Goal: Task Accomplishment & Management: Manage account settings

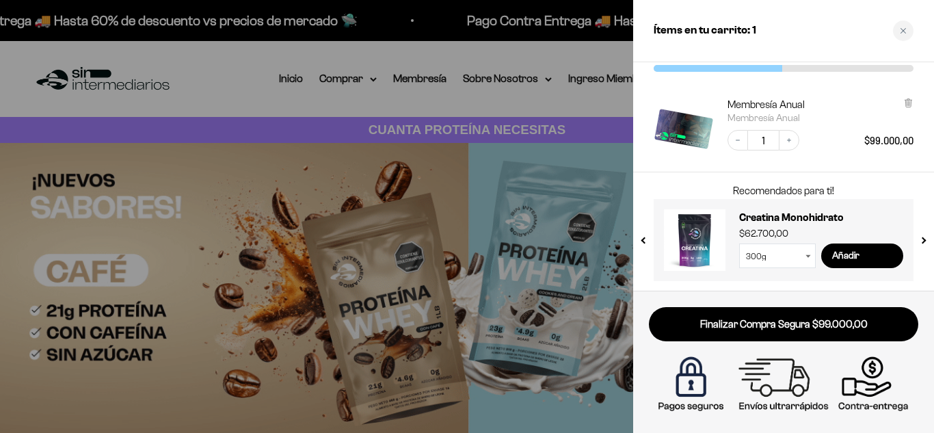
scroll to position [55, 0]
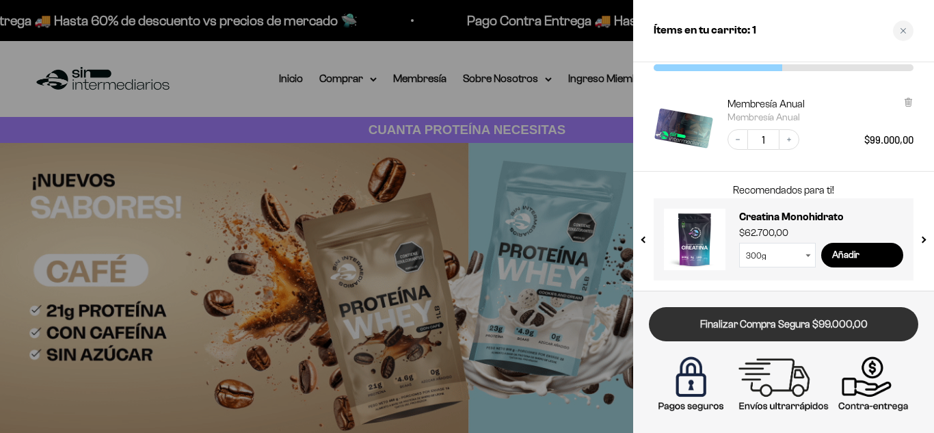
click at [753, 323] on link "Finalizar Compra Segura $99.000,00" at bounding box center [783, 324] width 269 height 35
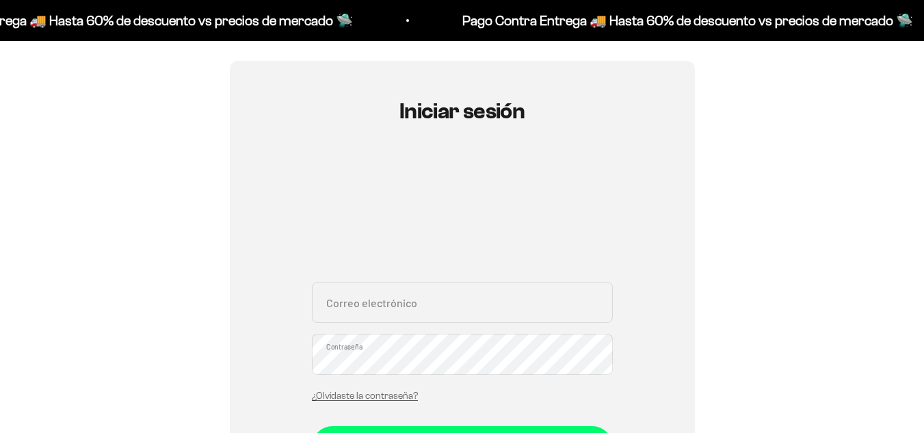
scroll to position [137, 0]
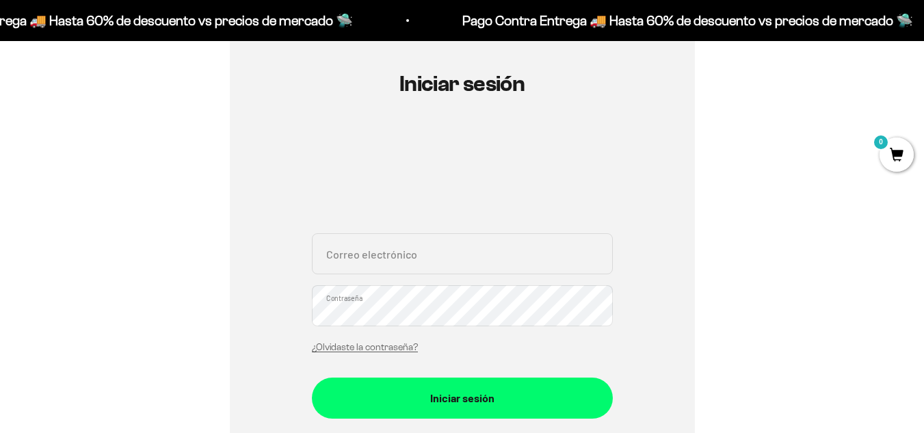
click at [394, 283] on div "Correo electrónico Contraseña ¿Olvidaste la contraseña?" at bounding box center [462, 296] width 301 height 127
click at [395, 265] on input "Correo electrónico" at bounding box center [462, 253] width 301 height 41
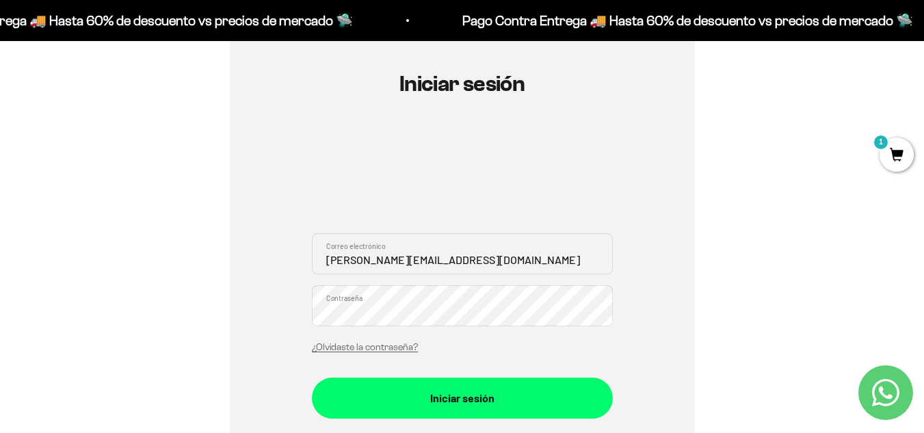
type input "lucy.ospinapsico@gmail.com"
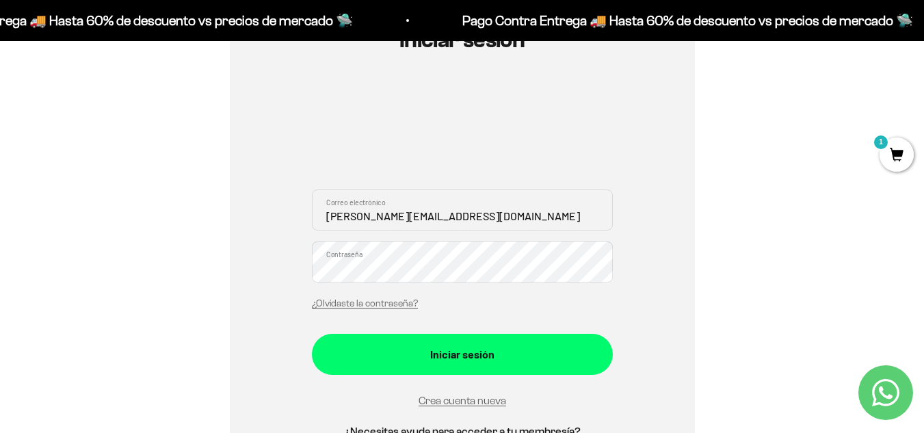
scroll to position [205, 0]
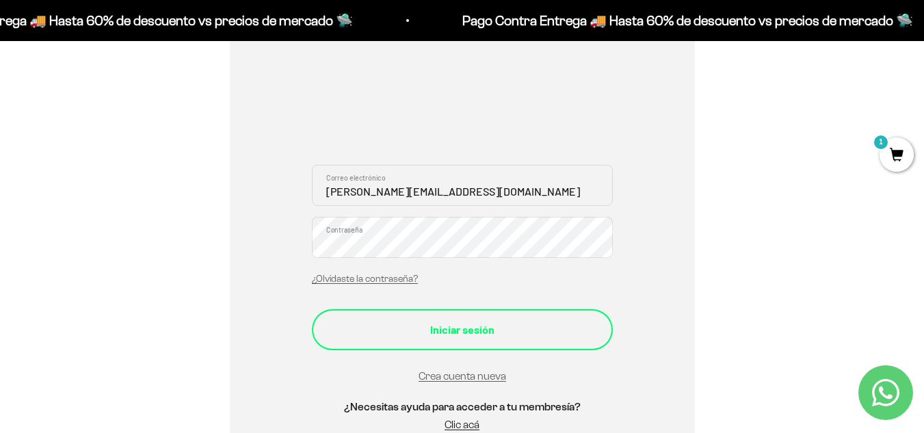
click at [475, 341] on button "Iniciar sesión" at bounding box center [462, 329] width 301 height 41
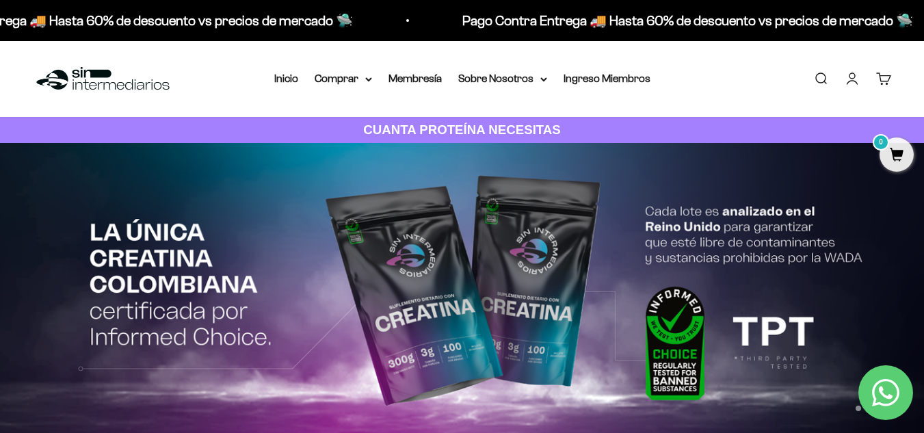
click at [882, 81] on link "Carrito 0" at bounding box center [883, 78] width 15 height 15
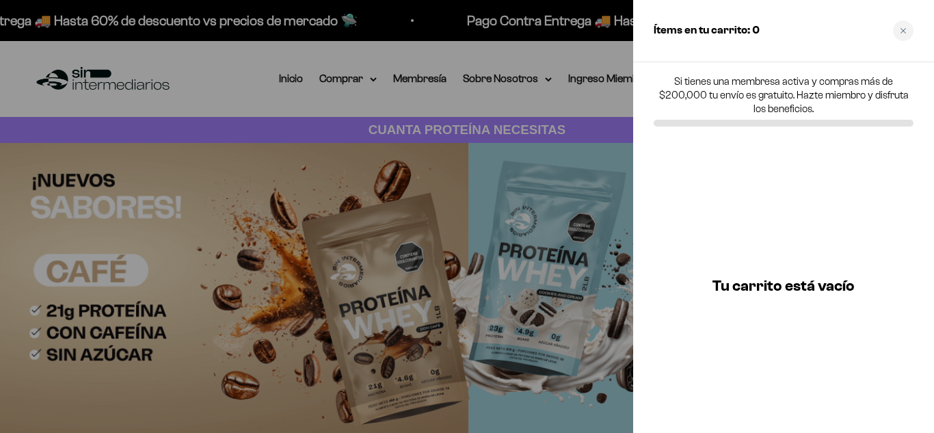
click at [258, 98] on div at bounding box center [467, 216] width 934 height 433
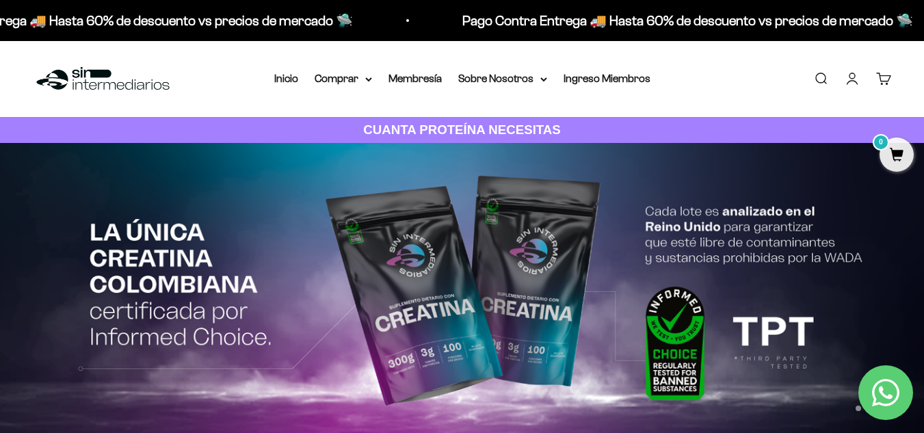
click at [847, 79] on link "Cuenta" at bounding box center [851, 78] width 15 height 15
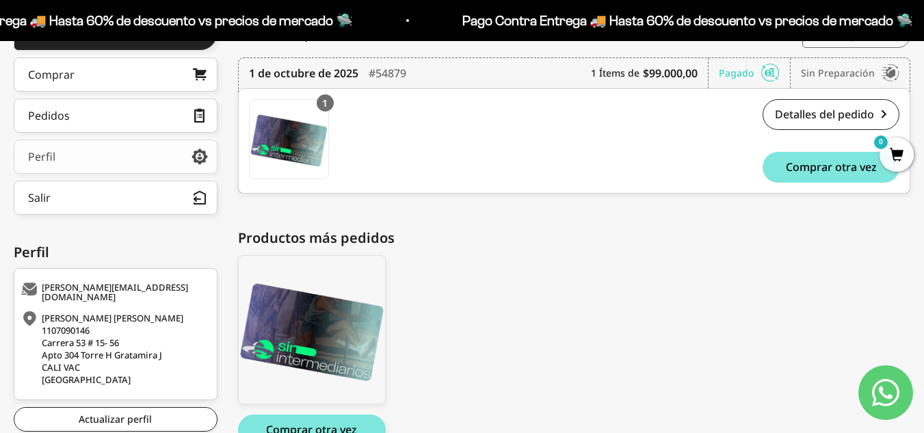
scroll to position [159, 0]
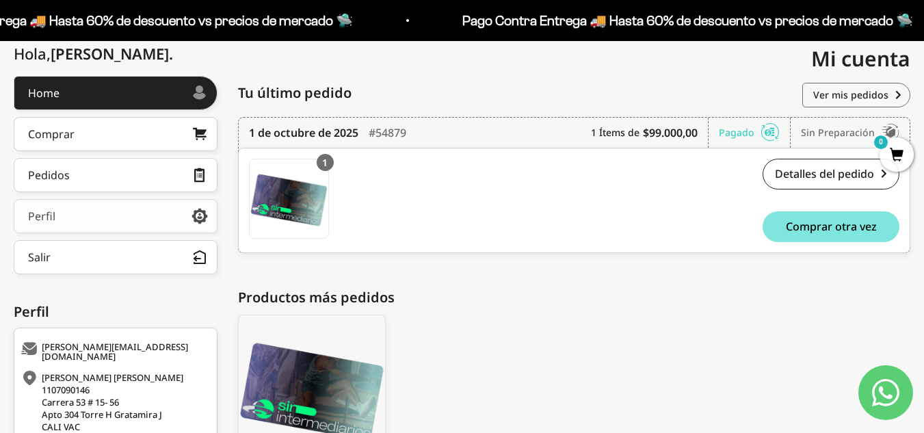
click at [137, 210] on link "Perfil" at bounding box center [116, 216] width 204 height 34
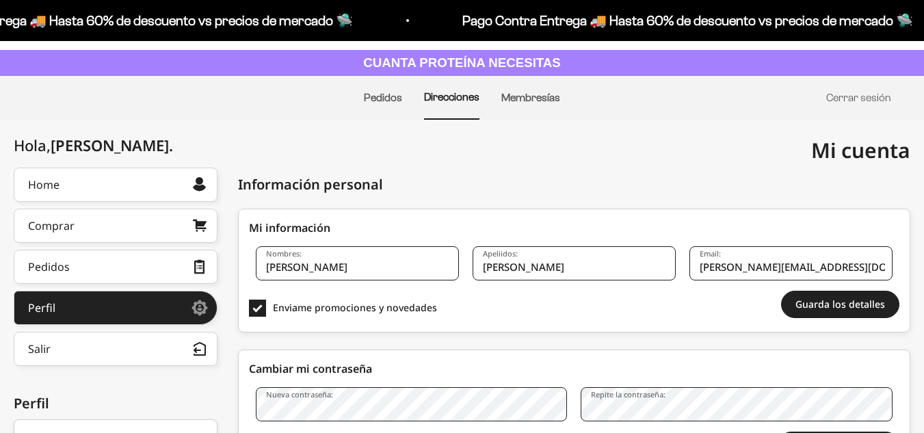
scroll to position [137, 0]
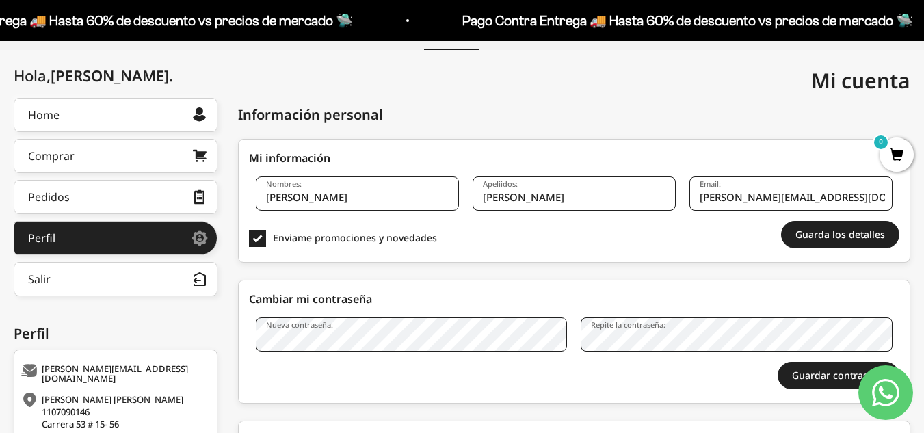
click at [591, 195] on input "Charlie Rivera" at bounding box center [573, 193] width 203 height 34
drag, startPoint x: 591, startPoint y: 195, endPoint x: 444, endPoint y: 204, distance: 147.3
click at [444, 204] on div "Nombres: Lucy Jazmin Apeliidos: Charlie Rivera Email: lucy.ospinapsico@gmail.com" at bounding box center [574, 198] width 650 height 44
type input "Ospina Garcia"
click at [826, 240] on button "Guarda los detalles" at bounding box center [840, 234] width 118 height 27
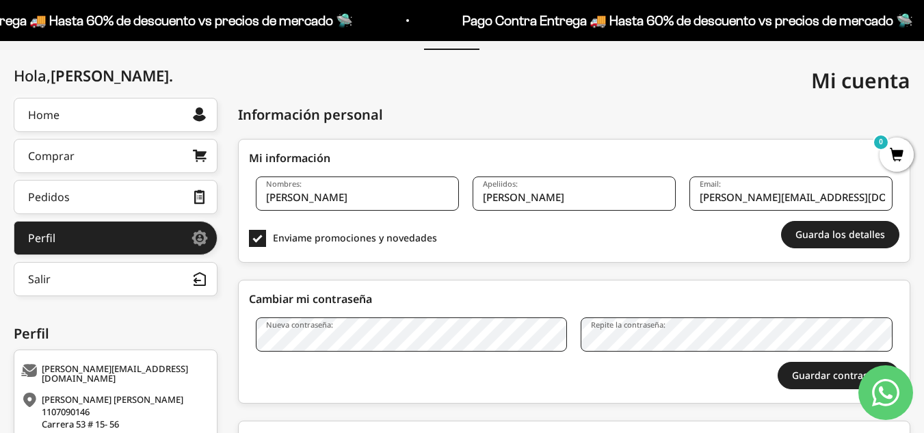
scroll to position [205, 0]
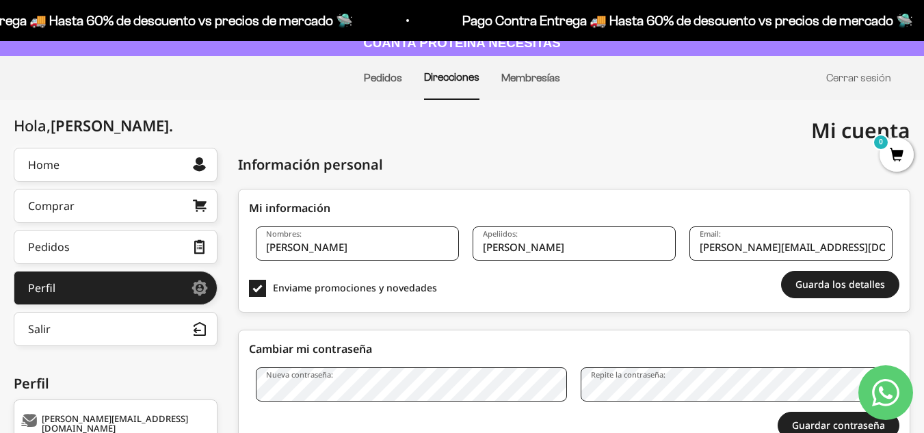
scroll to position [86, 0]
click at [522, 84] on li "Membresías" at bounding box center [530, 78] width 59 height 42
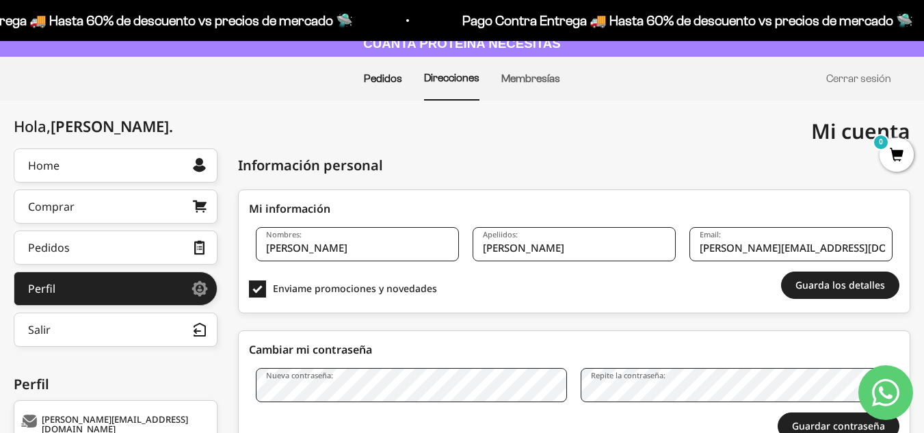
click at [392, 83] on link "Pedidos" at bounding box center [383, 78] width 38 height 12
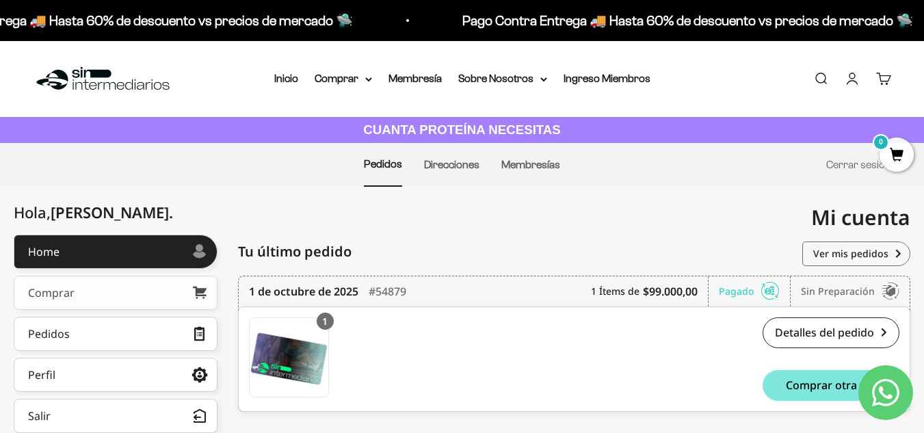
click at [116, 286] on link "Comprar" at bounding box center [116, 293] width 204 height 34
click at [851, 81] on link "Cuenta" at bounding box center [851, 78] width 15 height 15
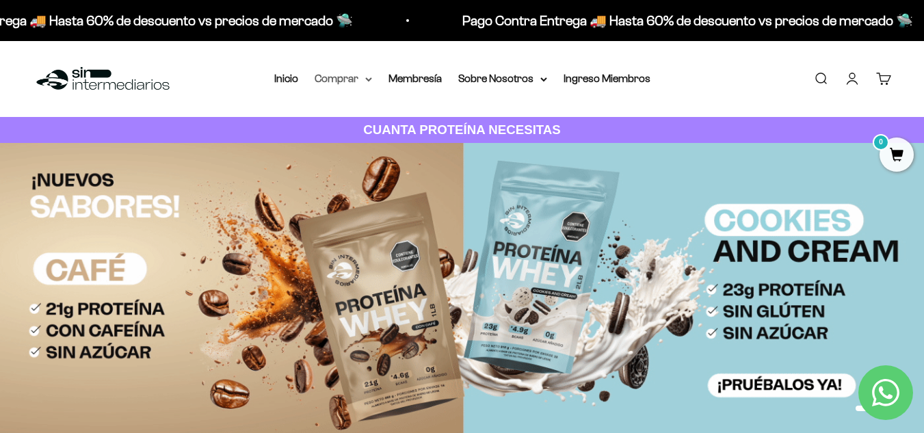
click at [339, 77] on summary "Comprar" at bounding box center [343, 79] width 57 height 18
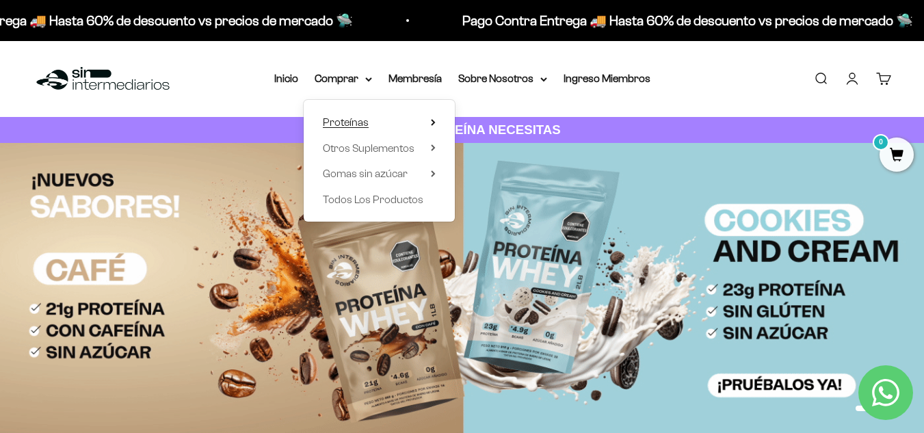
click at [353, 122] on span "Proteínas" at bounding box center [346, 122] width 46 height 12
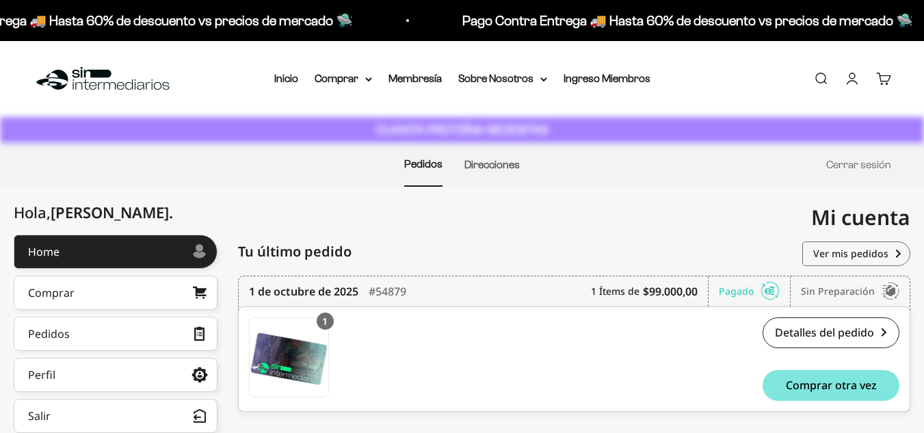
click at [853, 72] on link "Cuenta" at bounding box center [851, 78] width 15 height 15
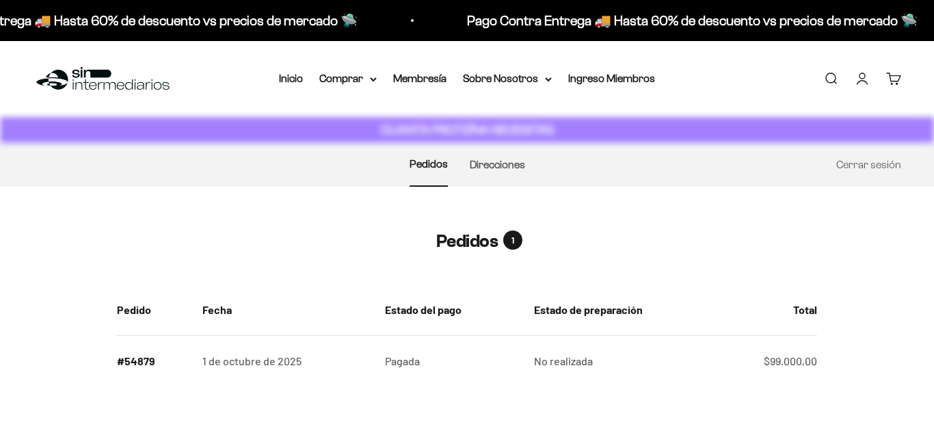
click at [72, 212] on section "Pedidos 1 Pedido #54879 Fecha [DATE] Estado de preparación No realizada Estado …" at bounding box center [467, 314] width 934 height 254
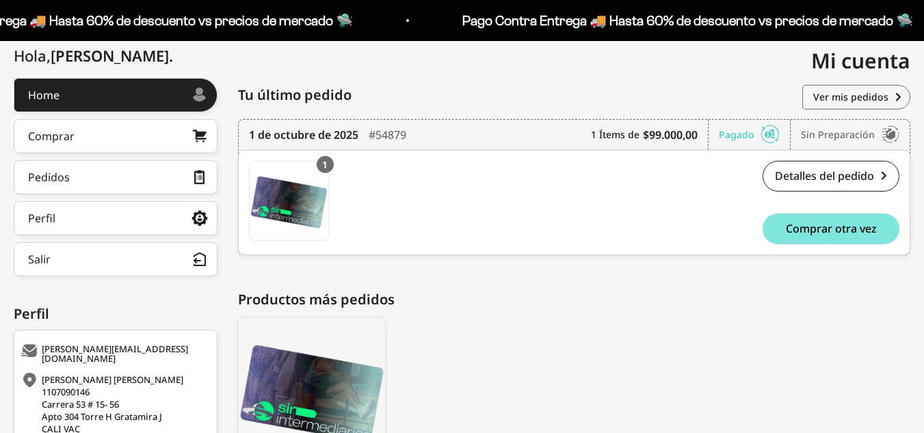
scroll to position [273, 0]
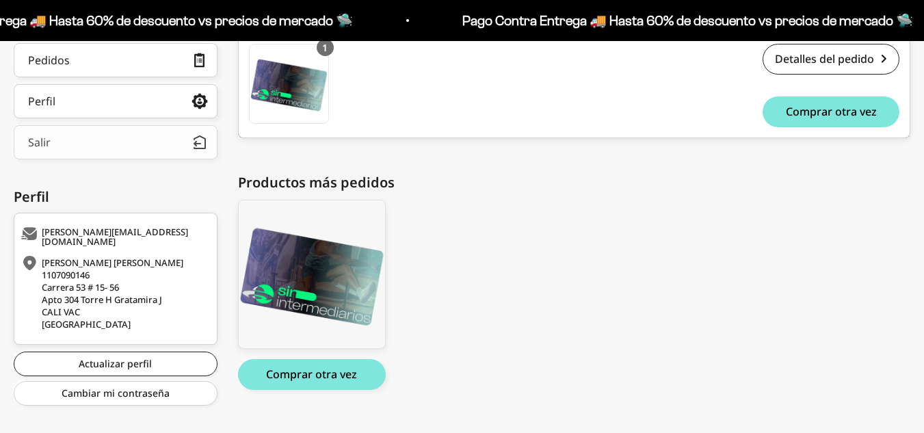
click at [85, 148] on button "Salir" at bounding box center [116, 142] width 204 height 34
